Goal: Transaction & Acquisition: Purchase product/service

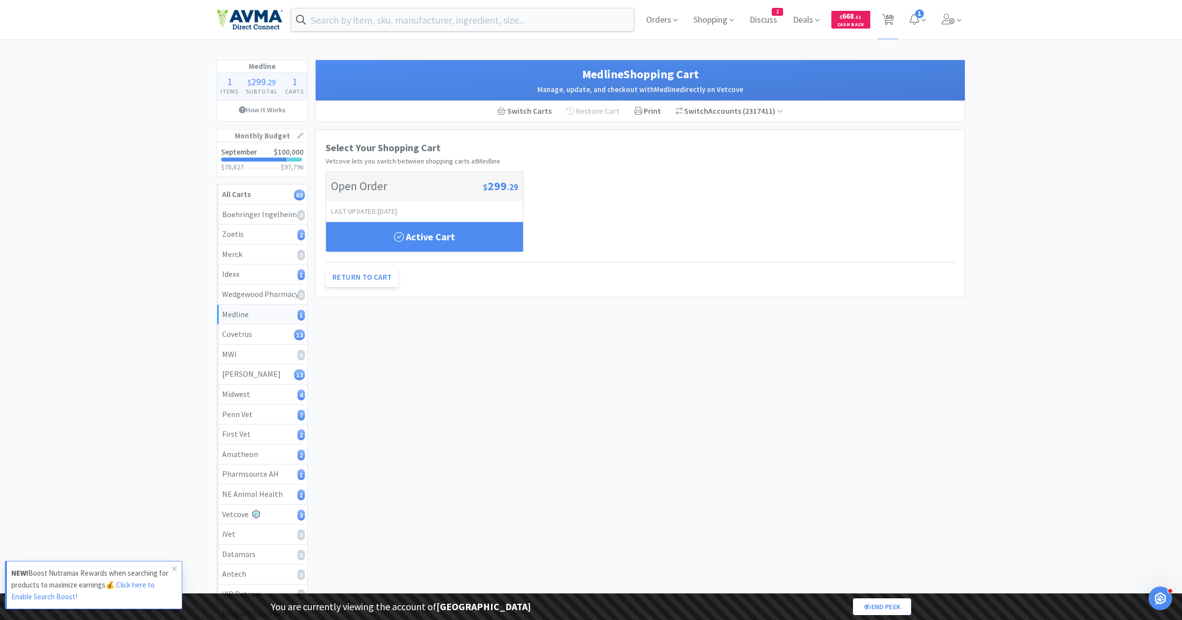
click at [414, 617] on div "You are currently viewing the account of [GEOGRAPHIC_DATA] End Peek" at bounding box center [591, 607] width 650 height 27
